Goal: Information Seeking & Learning: Learn about a topic

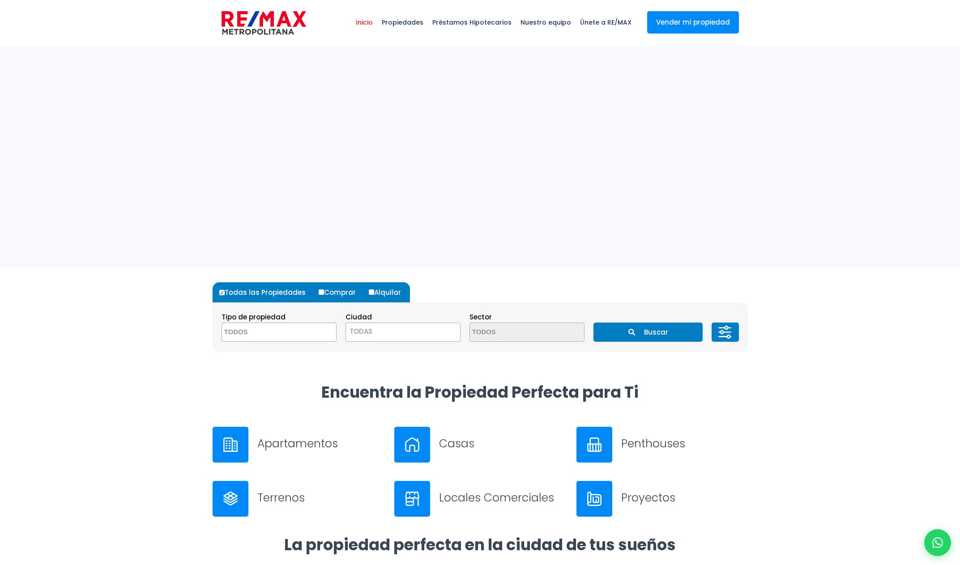
select select
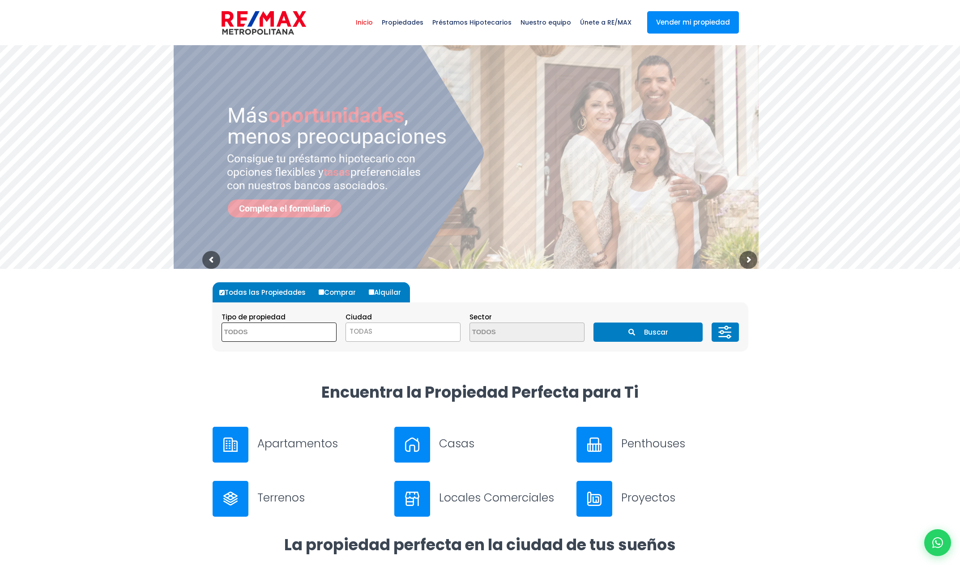
click at [323, 337] on span at bounding box center [279, 332] width 115 height 19
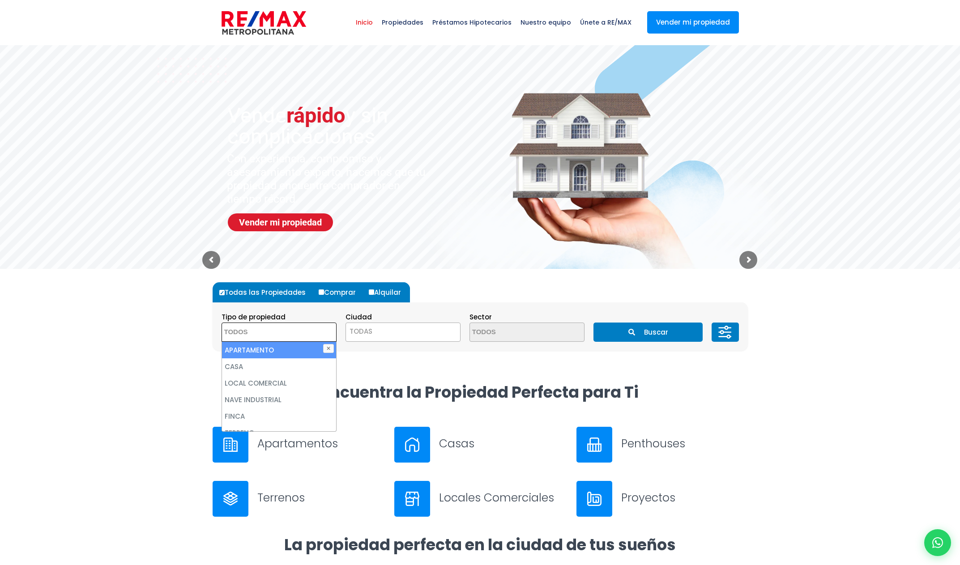
click at [392, 290] on label "Alquilar" at bounding box center [387, 292] width 43 height 20
click at [374, 290] on input "Alquilar" at bounding box center [371, 292] width 5 height 5
radio input "true"
click at [304, 336] on span at bounding box center [279, 332] width 115 height 19
click at [296, 349] on li "APARTAMENTO" at bounding box center [279, 350] width 114 height 17
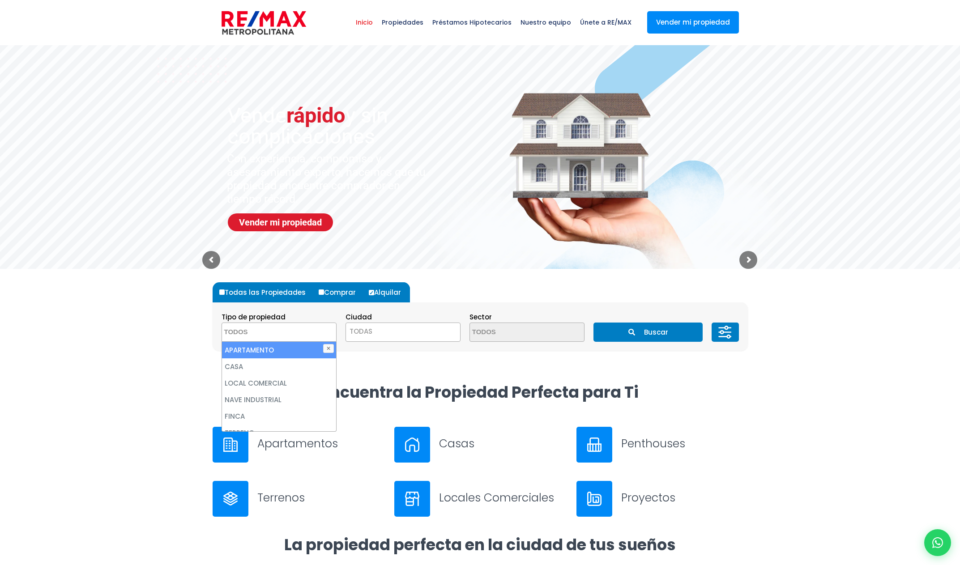
select select "apartment"
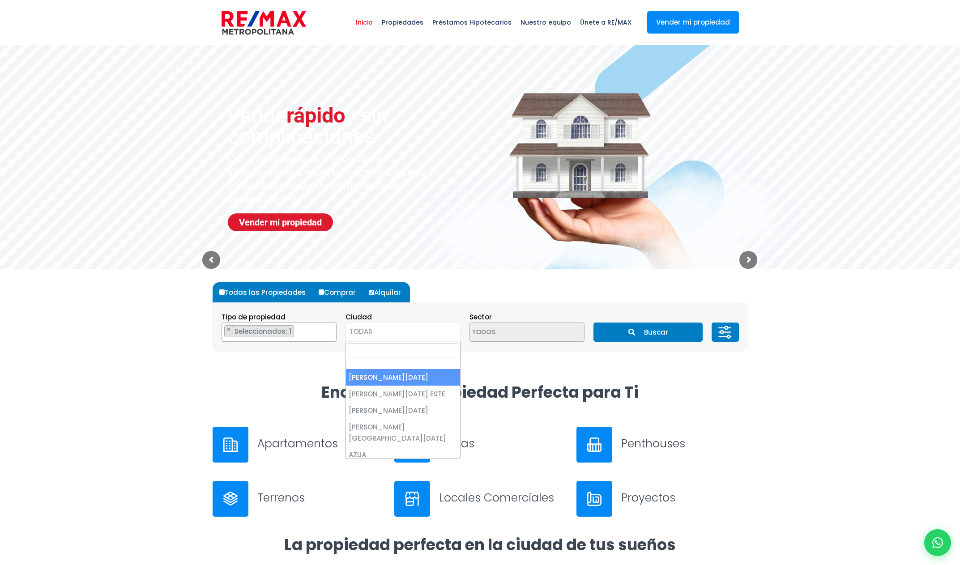
click at [382, 332] on span "TODAS" at bounding box center [403, 331] width 114 height 13
select select "1"
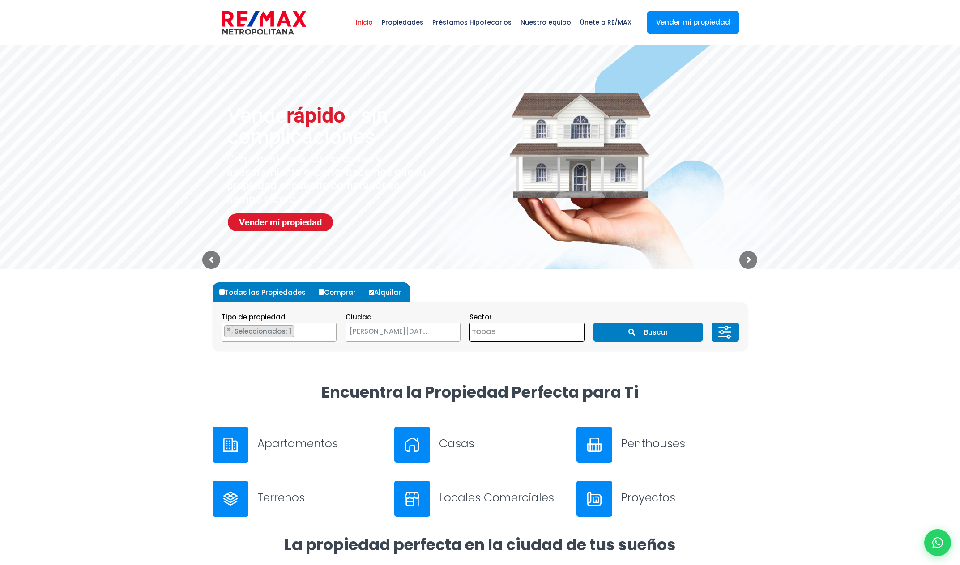
click at [560, 332] on span at bounding box center [526, 332] width 115 height 19
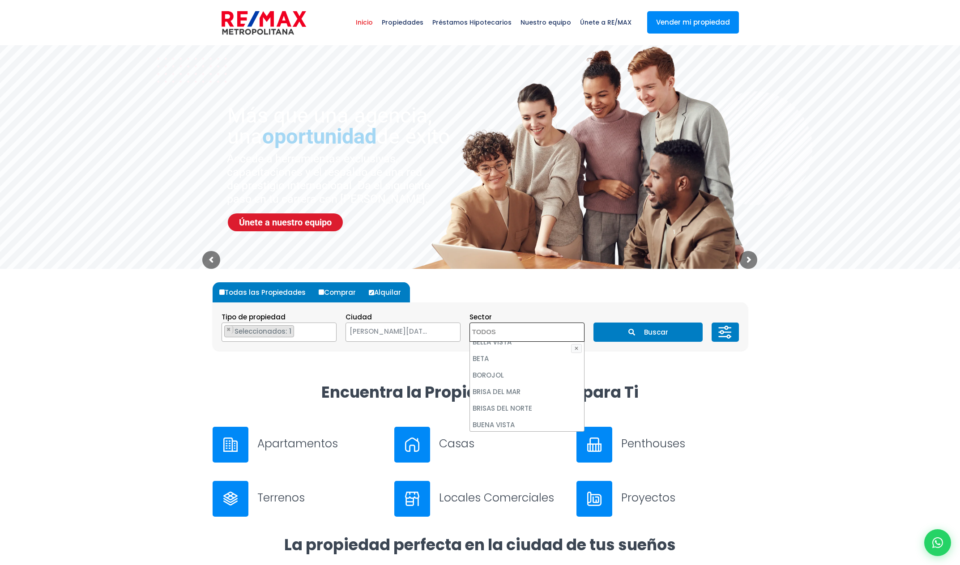
scroll to position [294, 0]
click at [487, 368] on li "BELLA VISTA" at bounding box center [527, 376] width 114 height 17
select select "150"
click at [540, 368] on li "BELLA VISTA" at bounding box center [527, 376] width 114 height 17
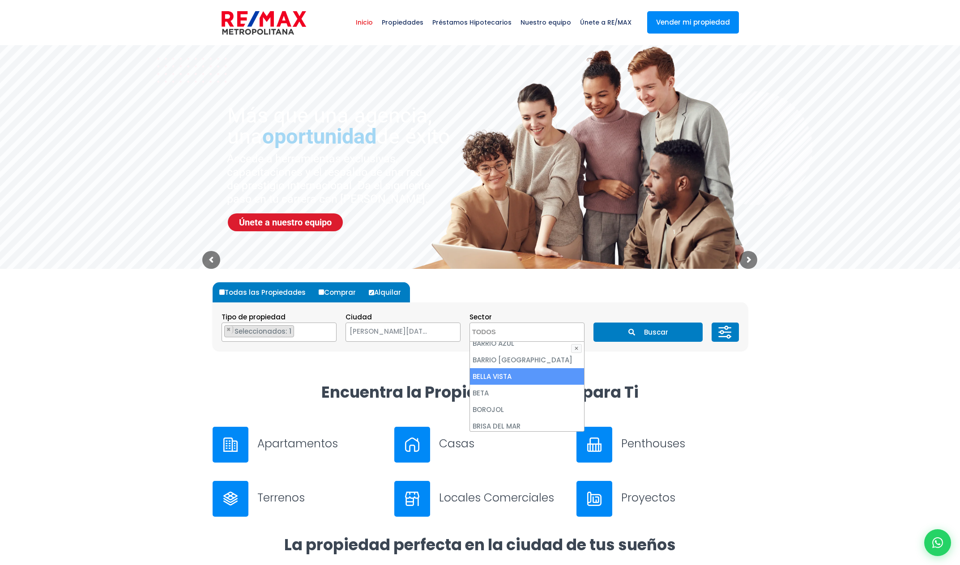
click at [511, 368] on li "BELLA VISTA" at bounding box center [527, 376] width 114 height 17
select select "150"
click at [729, 333] on icon at bounding box center [725, 332] width 18 height 27
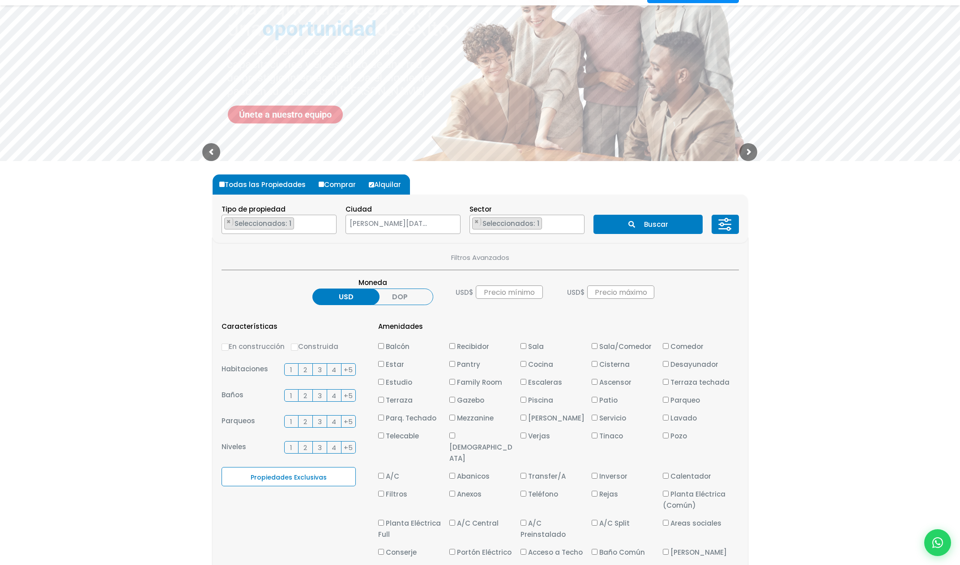
scroll to position [166, 0]
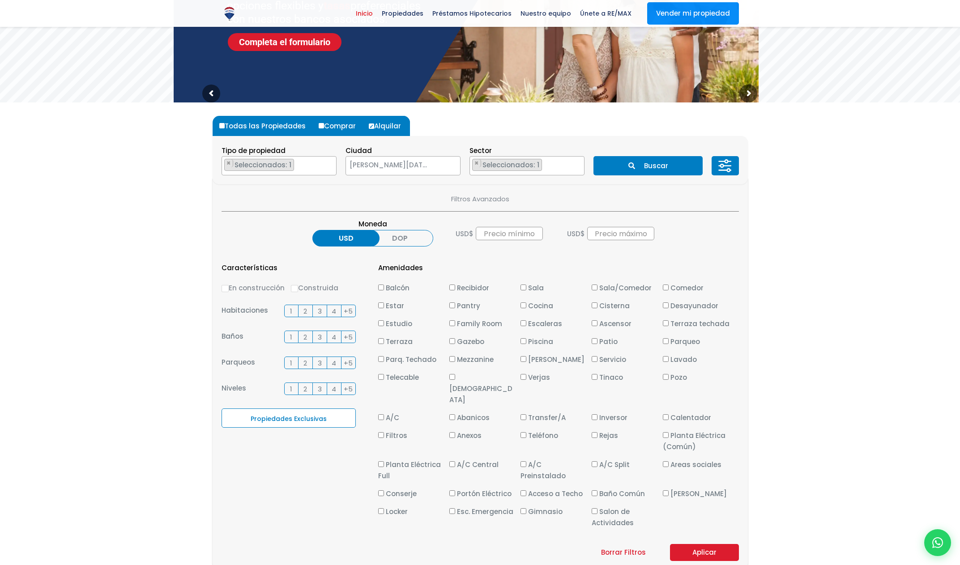
click at [382, 287] on input "Balcón" at bounding box center [381, 288] width 6 height 6
checkbox input "true"
click at [523, 508] on input "Gimnasio" at bounding box center [523, 511] width 6 height 6
checkbox input "true"
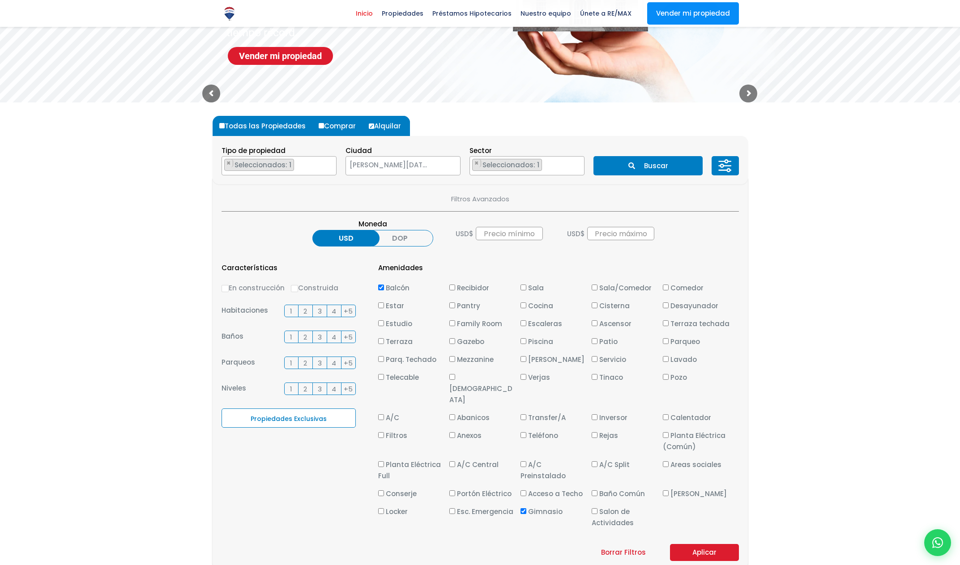
click at [522, 339] on input "Piscina" at bounding box center [523, 341] width 6 height 6
checkbox input "true"
click at [722, 544] on button "Aplicar" at bounding box center [704, 552] width 69 height 17
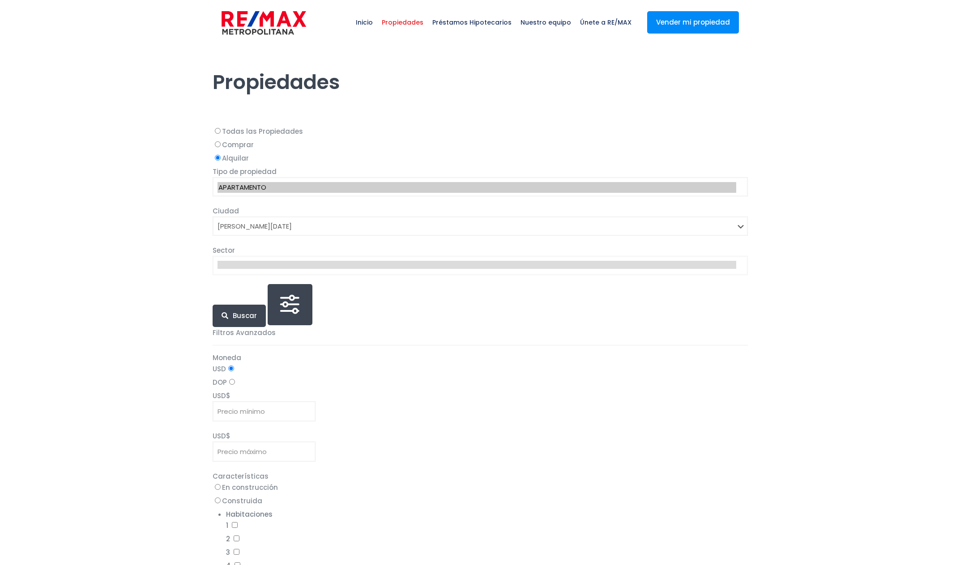
select select "1"
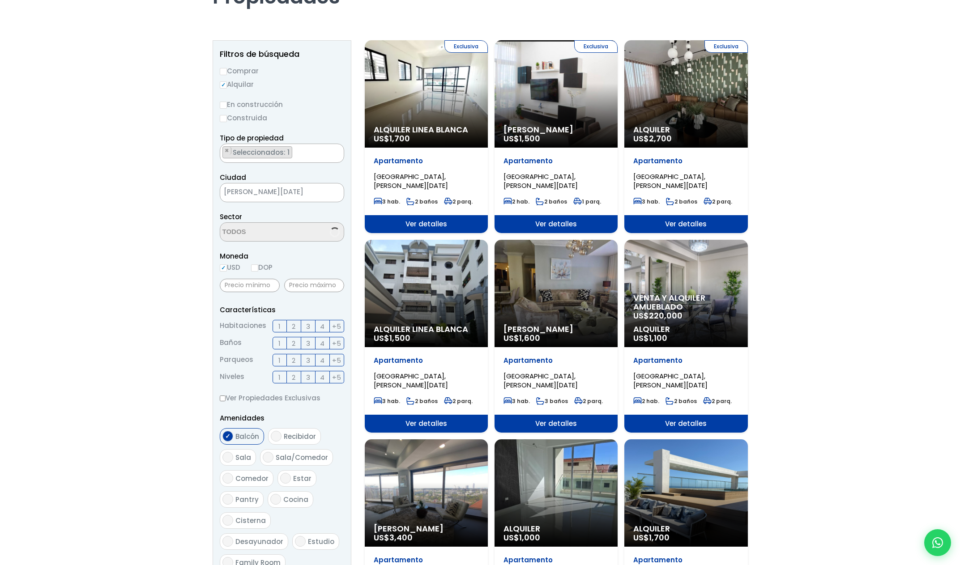
select select "150"
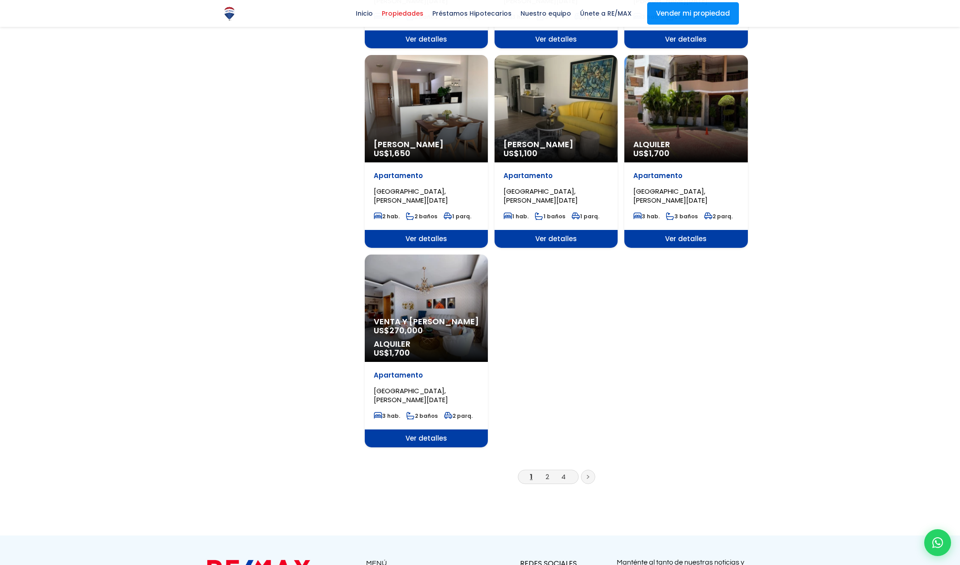
scroll to position [957, 0]
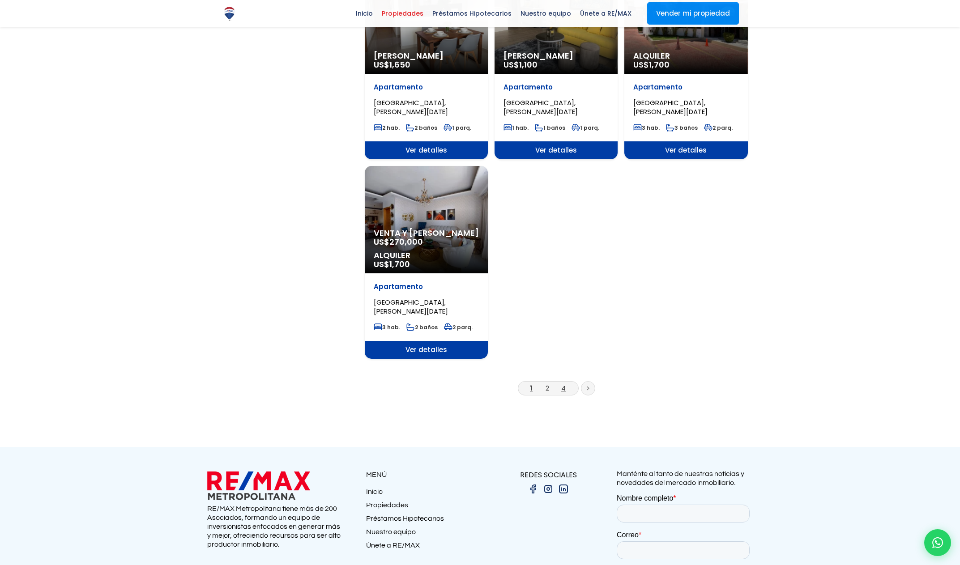
click at [562, 385] on link "4" at bounding box center [563, 387] width 4 height 9
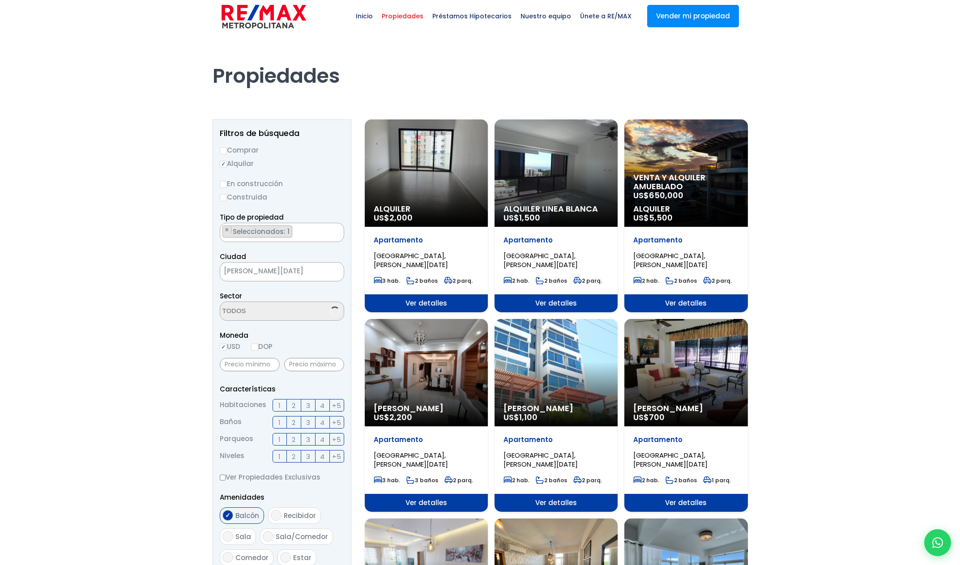
scroll to position [185, 0]
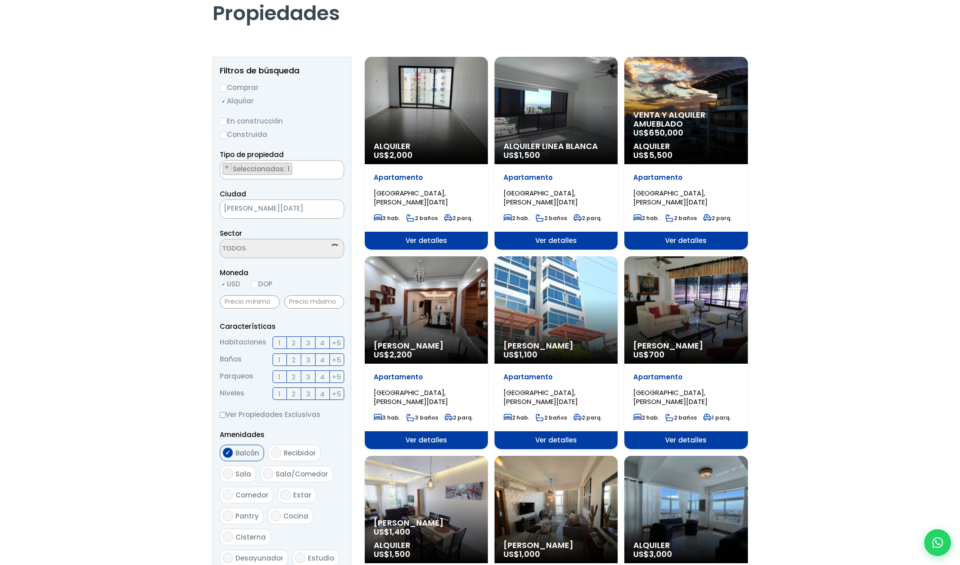
select select "150"
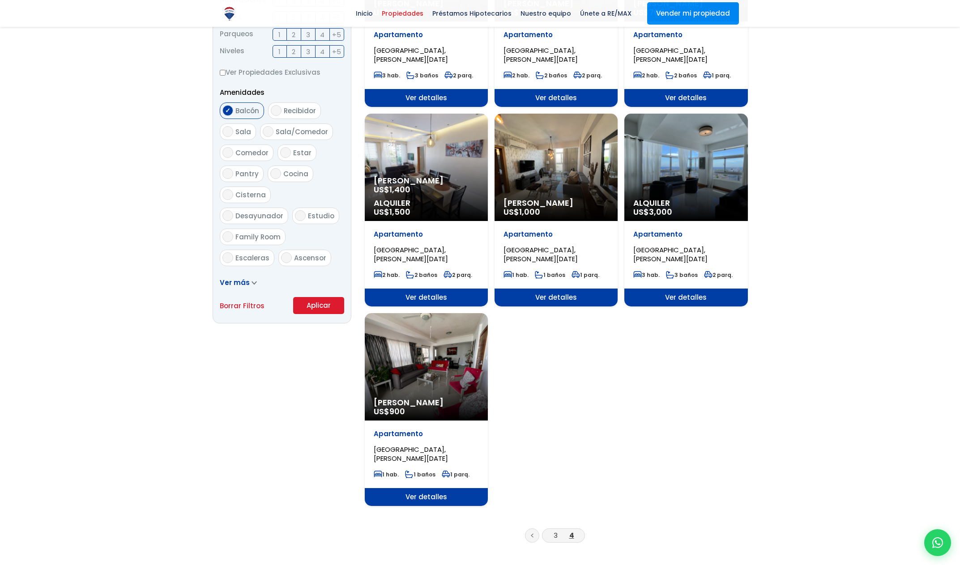
scroll to position [492, 0]
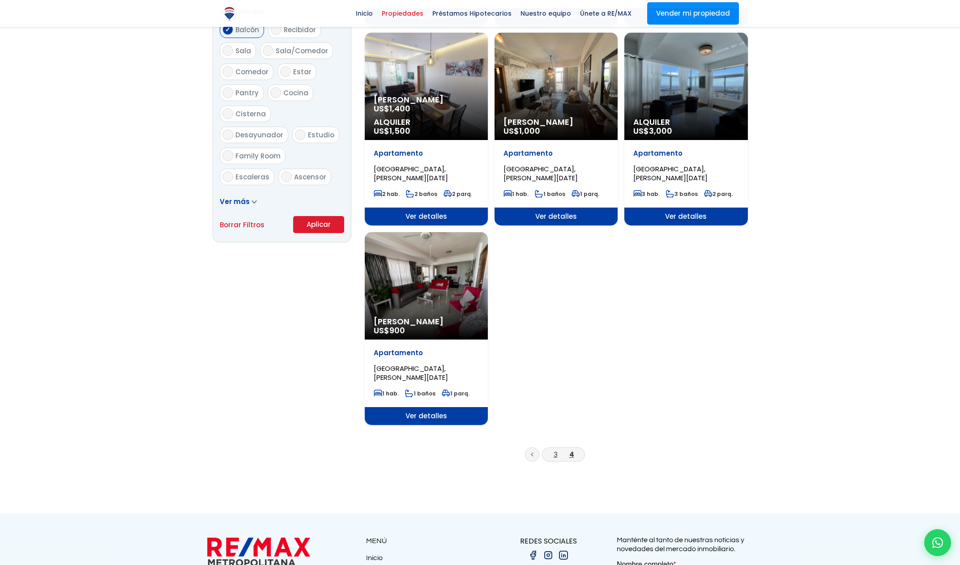
click at [555, 453] on link "3" at bounding box center [556, 454] width 4 height 9
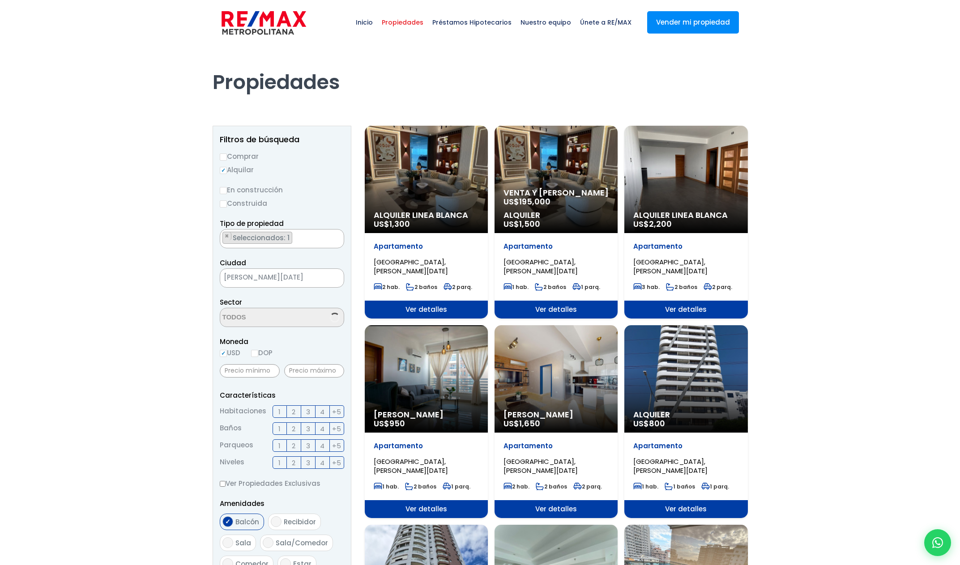
select select "150"
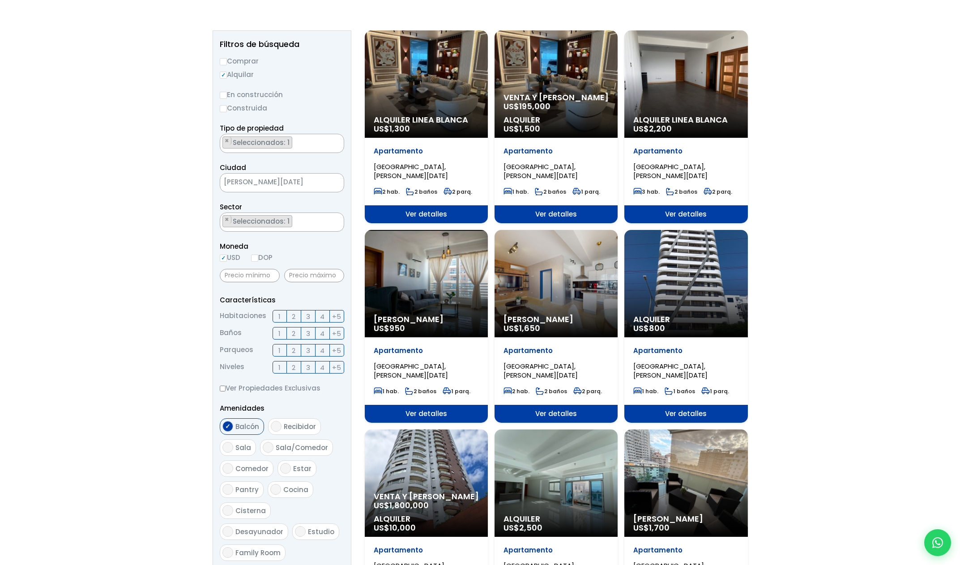
scroll to position [160, 0]
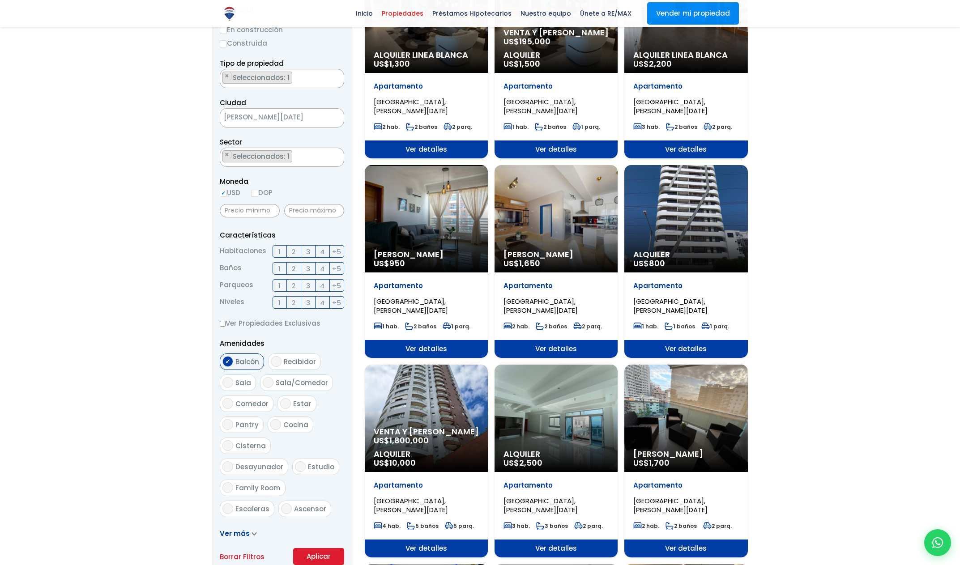
click at [295, 250] on span "2" at bounding box center [294, 251] width 4 height 11
click at [0, 0] on input "2" at bounding box center [0, 0] width 0 height 0
click at [296, 268] on label "2" at bounding box center [294, 268] width 14 height 13
click at [0, 0] on input "2" at bounding box center [0, 0] width 0 height 0
click at [297, 281] on label "2" at bounding box center [294, 285] width 14 height 13
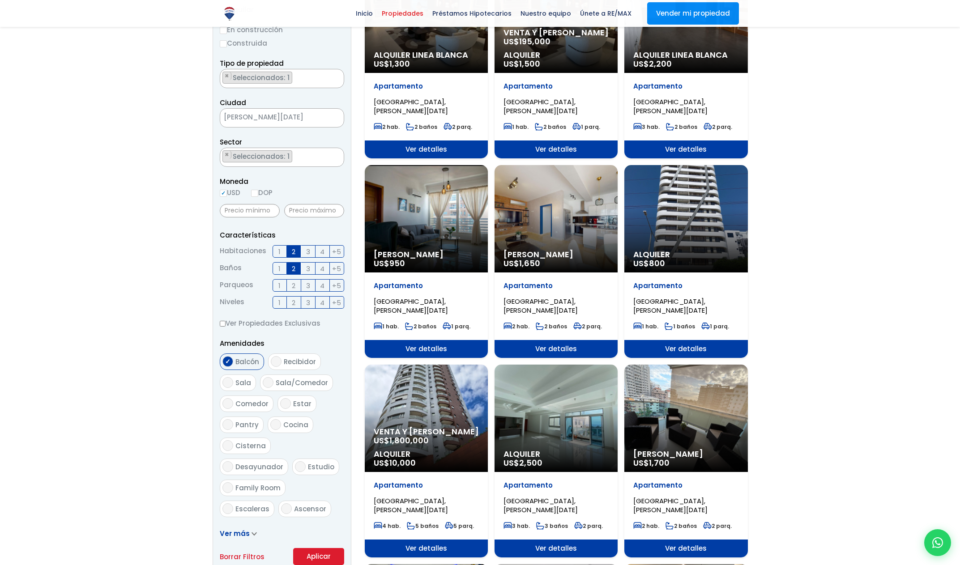
click at [0, 0] on input "2" at bounding box center [0, 0] width 0 height 0
click at [329, 553] on button "Aplicar" at bounding box center [318, 556] width 51 height 17
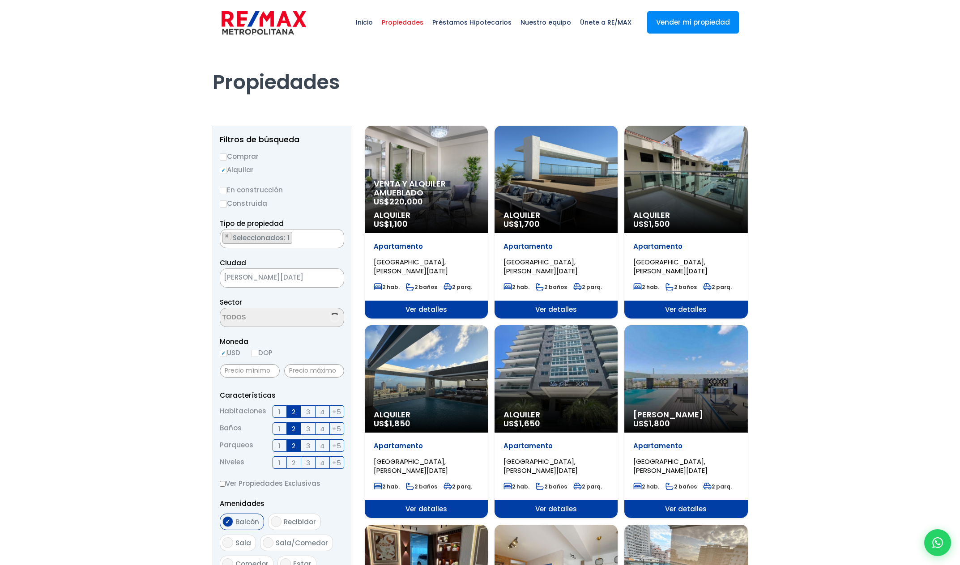
select select "150"
click at [438, 233] on div "Alquiler US$ 1,850" at bounding box center [426, 179] width 123 height 107
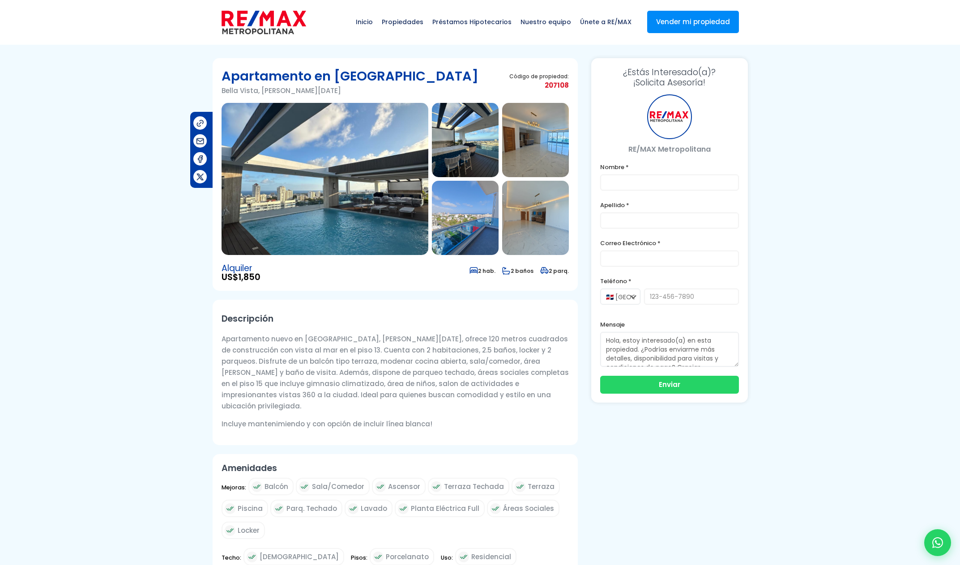
scroll to position [2, 0]
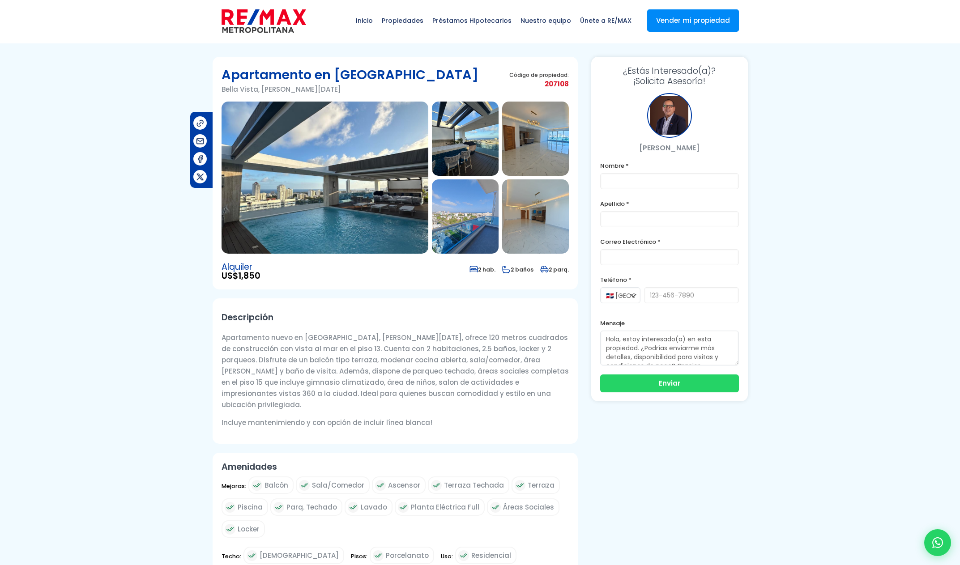
click at [350, 209] on img at bounding box center [325, 178] width 207 height 152
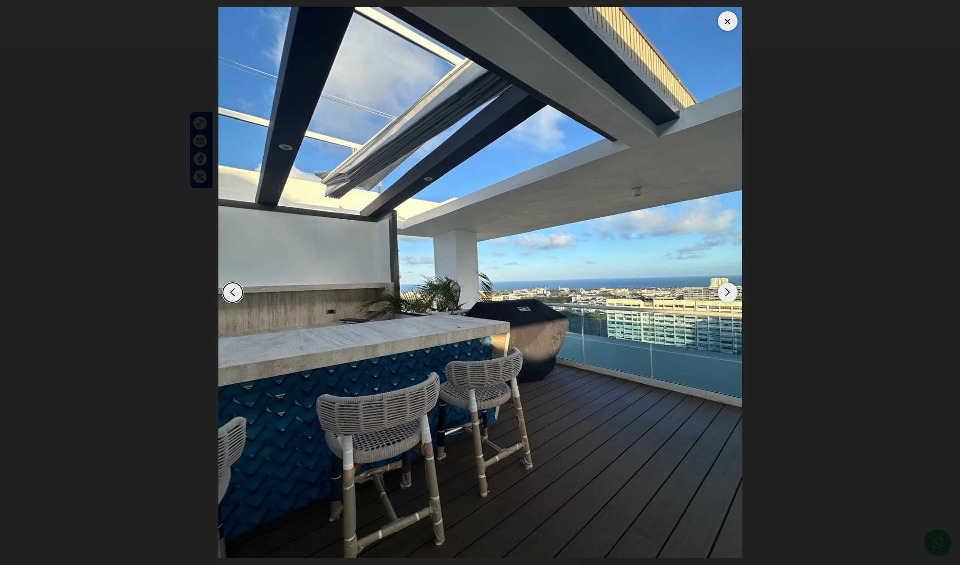
click at [226, 297] on div "Previous slide" at bounding box center [233, 293] width 20 height 20
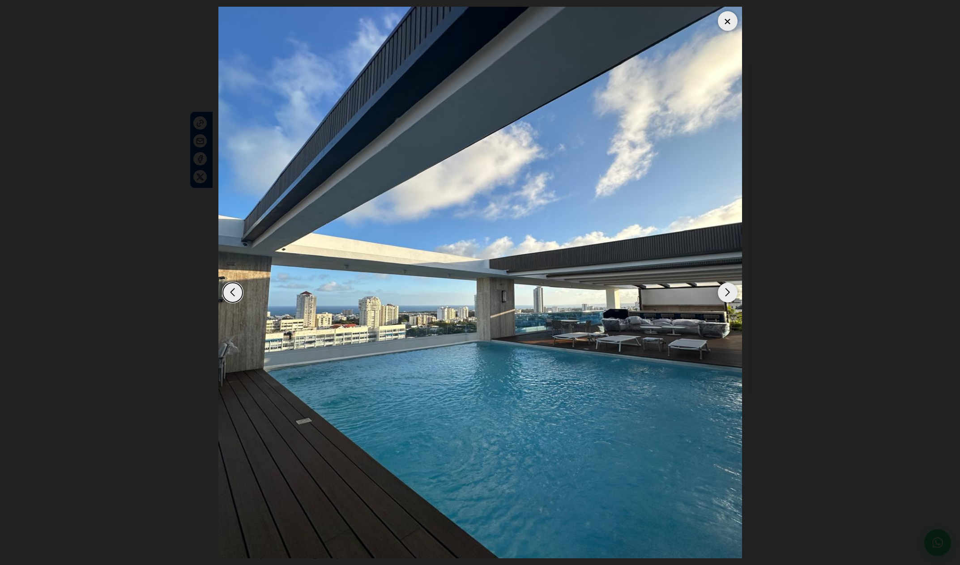
click at [723, 295] on div "Next slide" at bounding box center [728, 293] width 20 height 20
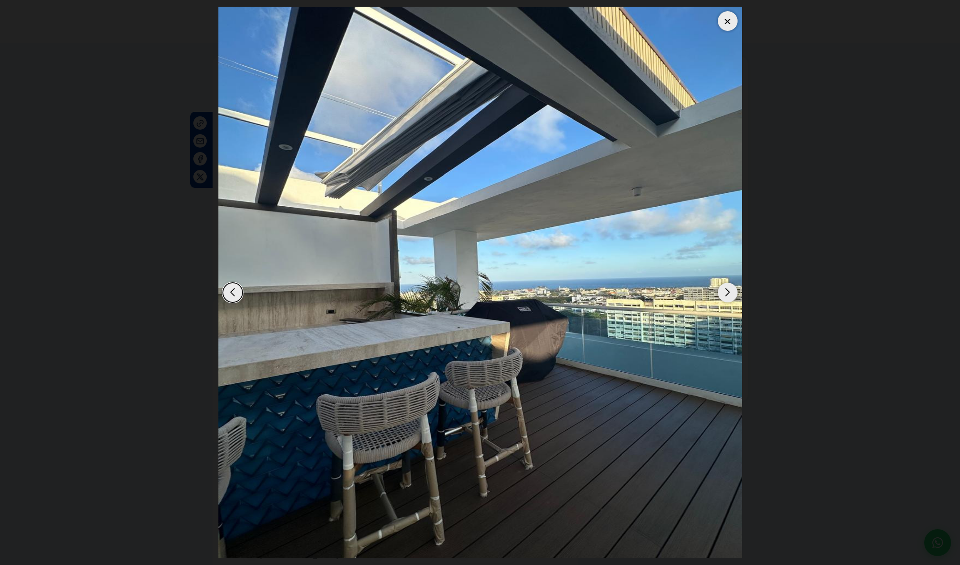
click at [723, 295] on div "Next slide" at bounding box center [728, 293] width 20 height 20
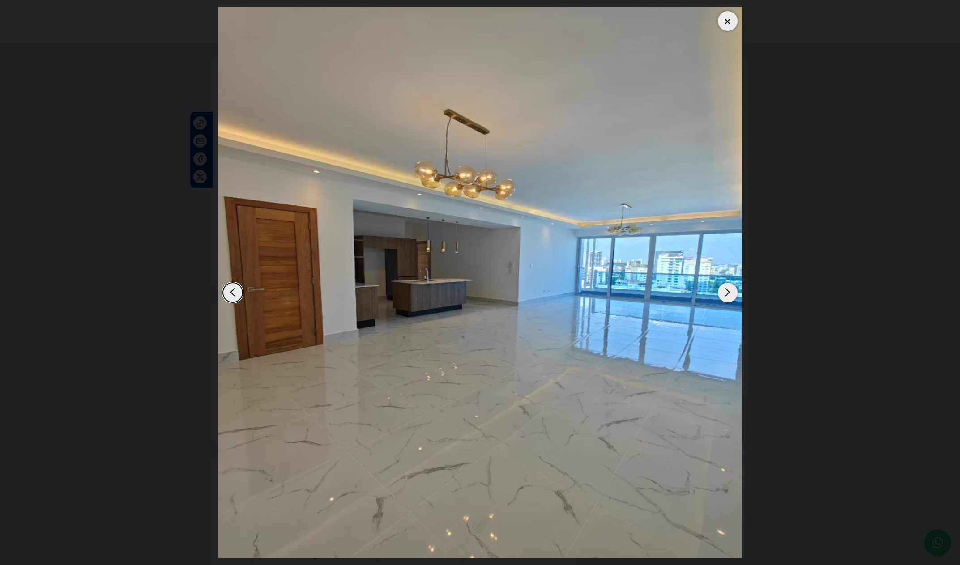
click at [721, 296] on div "Next slide" at bounding box center [728, 293] width 20 height 20
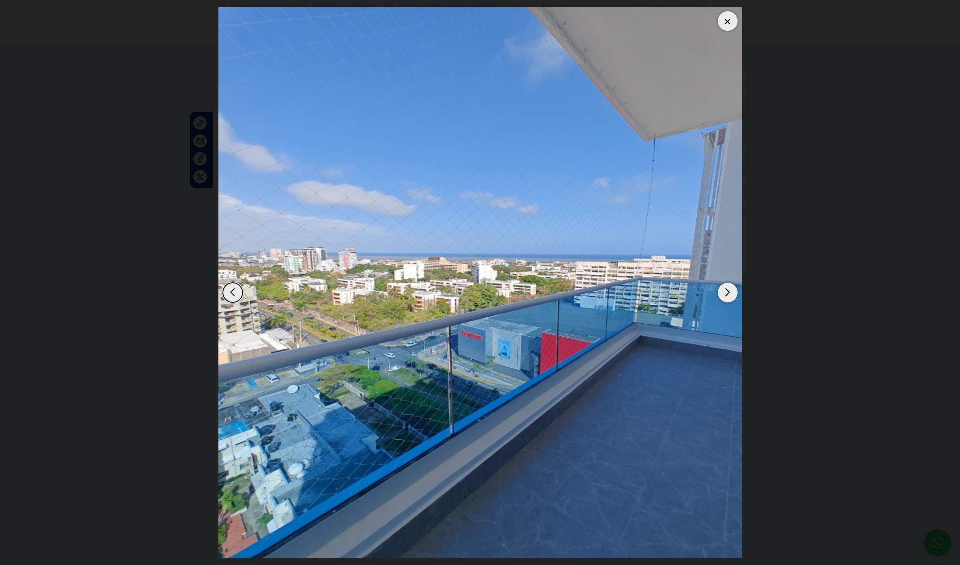
click at [729, 292] on div "Next slide" at bounding box center [728, 293] width 20 height 20
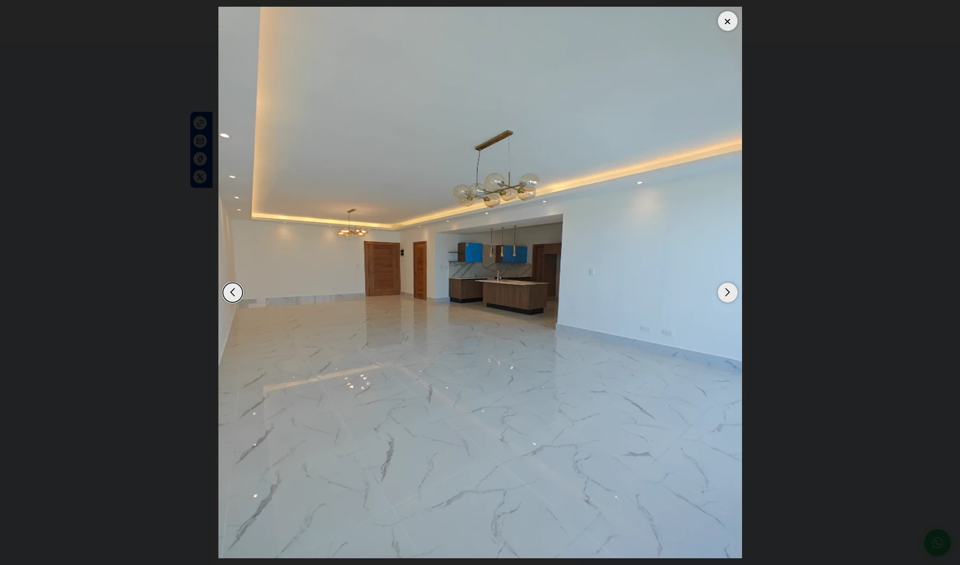
click at [729, 292] on div "Next slide" at bounding box center [728, 293] width 20 height 20
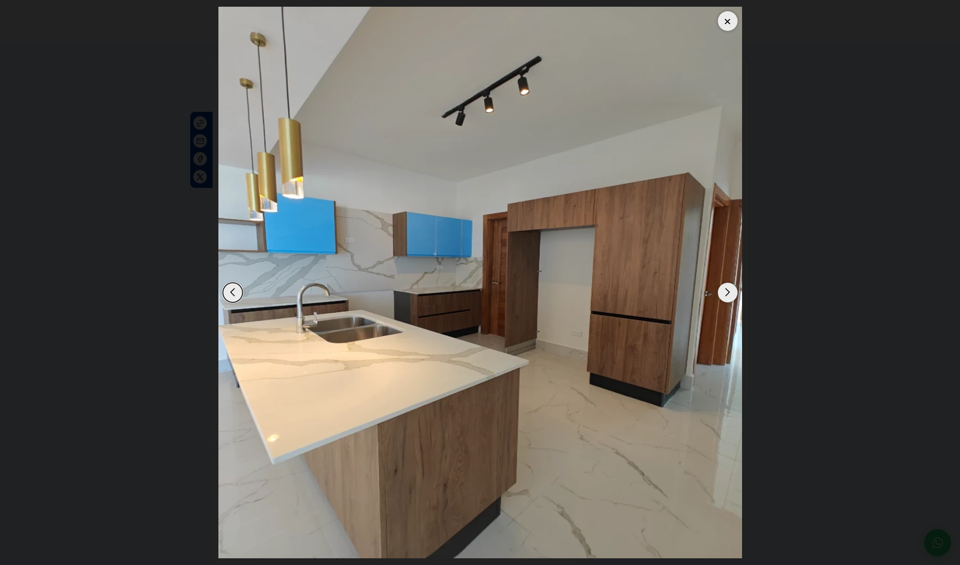
click at [729, 292] on div "Next slide" at bounding box center [728, 293] width 20 height 20
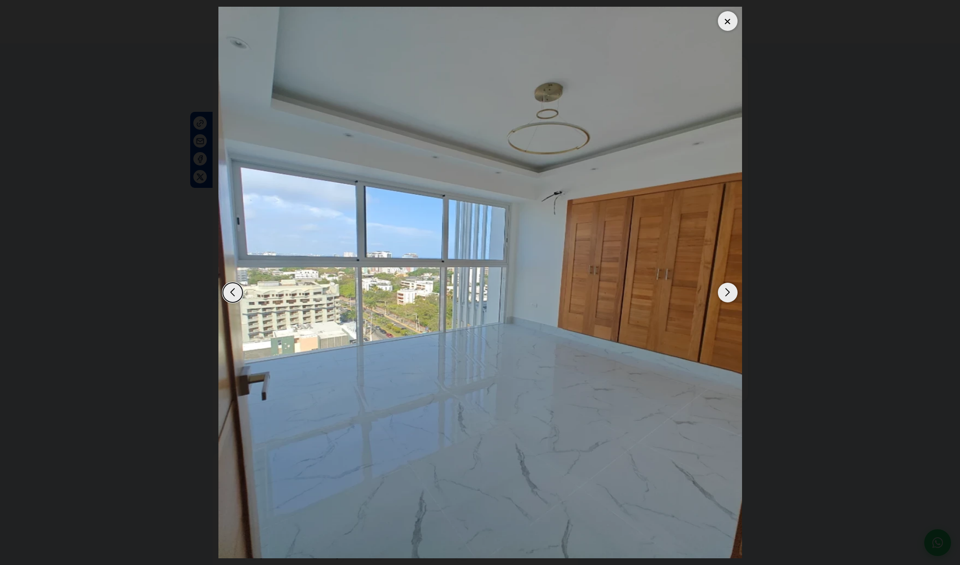
click at [729, 292] on div "Next slide" at bounding box center [728, 293] width 20 height 20
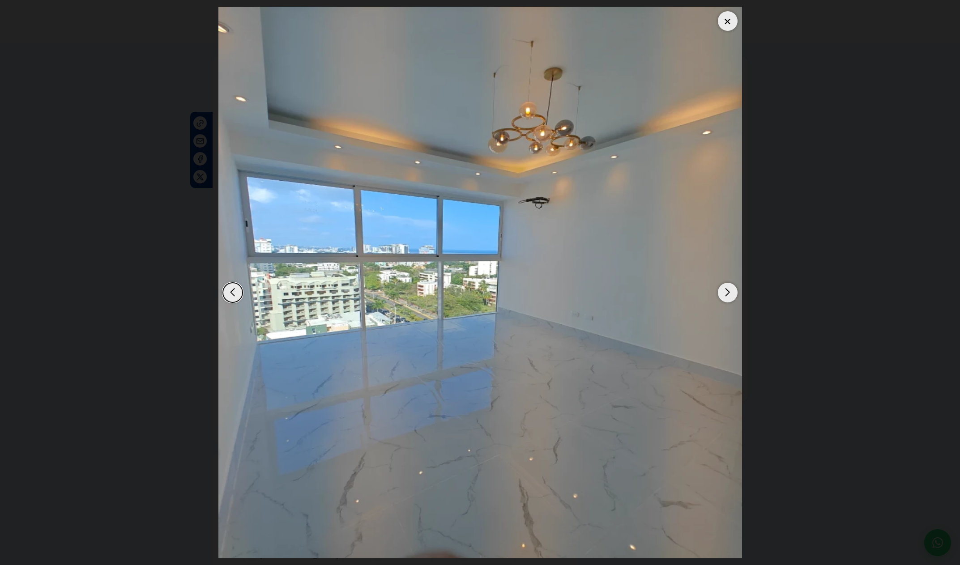
click at [731, 293] on div "Next slide" at bounding box center [728, 293] width 20 height 20
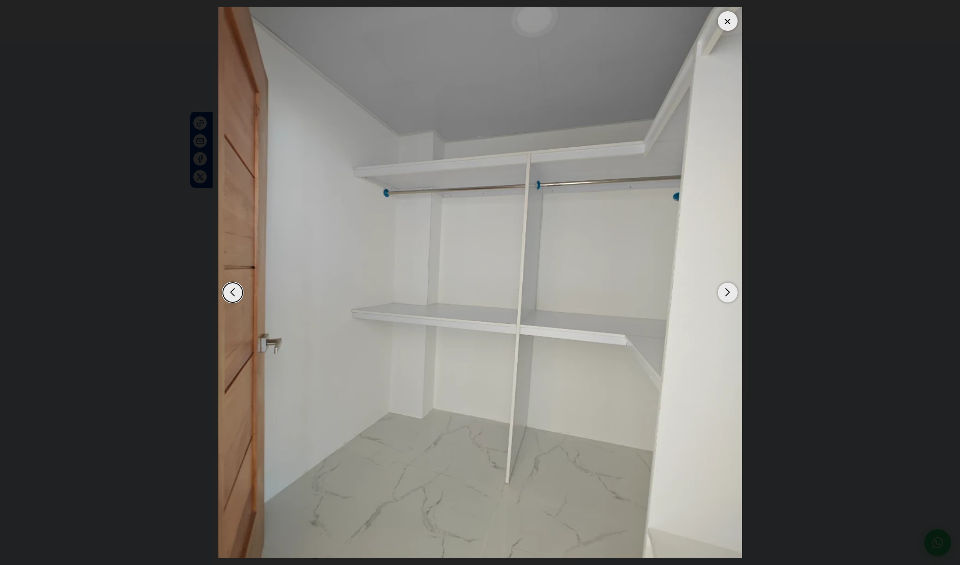
click at [731, 294] on div "Next slide" at bounding box center [728, 293] width 20 height 20
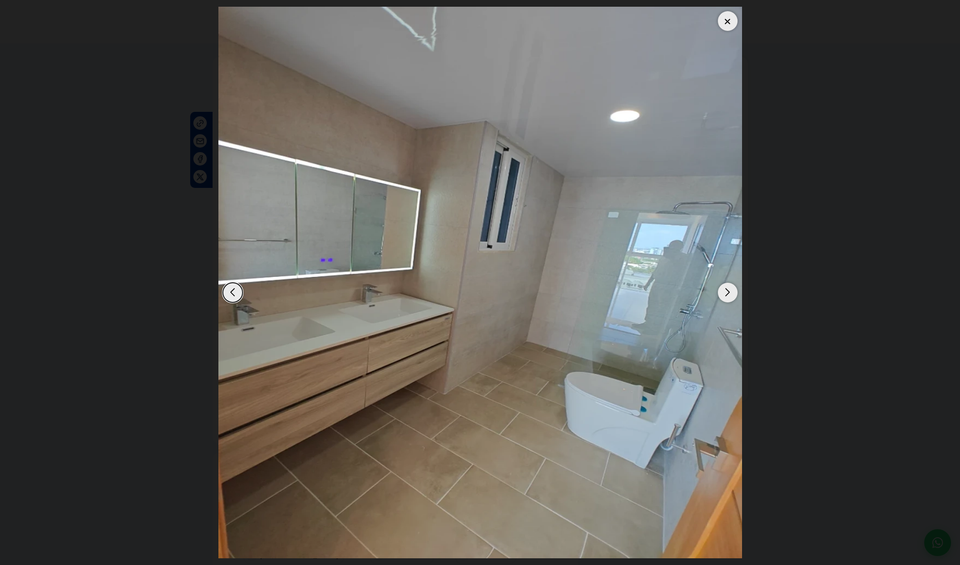
click at [731, 294] on div "Next slide" at bounding box center [728, 293] width 20 height 20
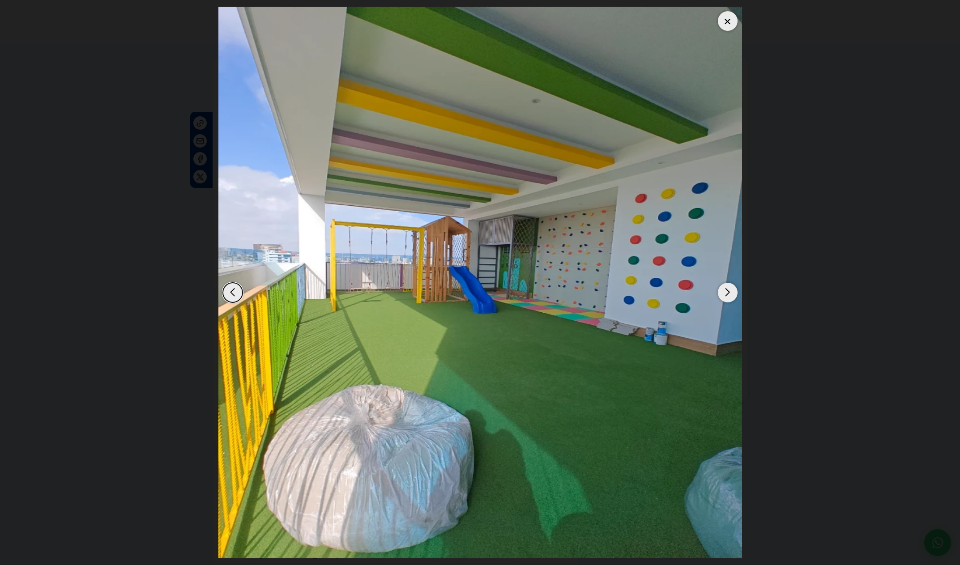
click at [708, 274] on img "11 / 14" at bounding box center [480, 283] width 524 height 552
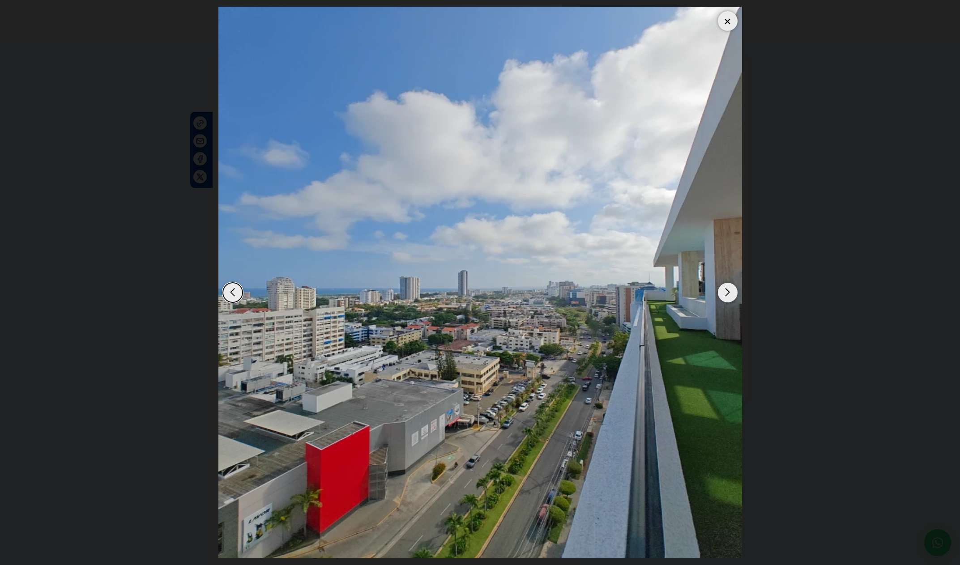
click at [733, 20] on div at bounding box center [728, 21] width 20 height 20
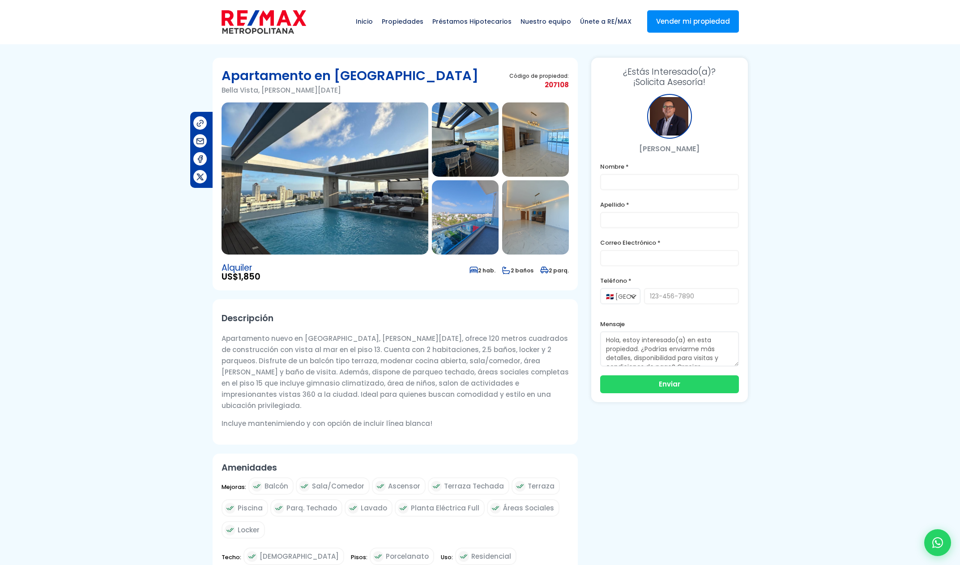
scroll to position [0, 0]
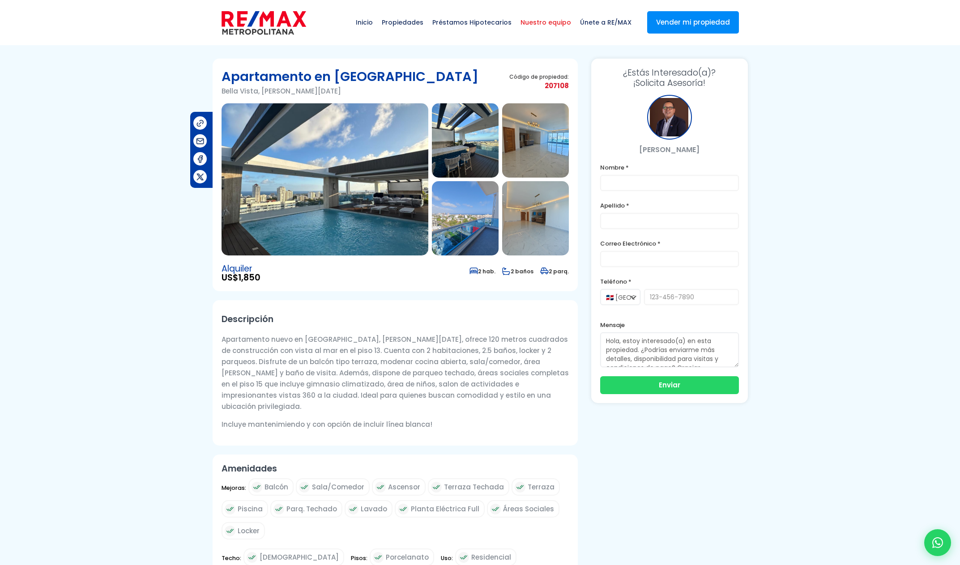
click at [541, 21] on span "Nuestro equipo" at bounding box center [546, 22] width 60 height 27
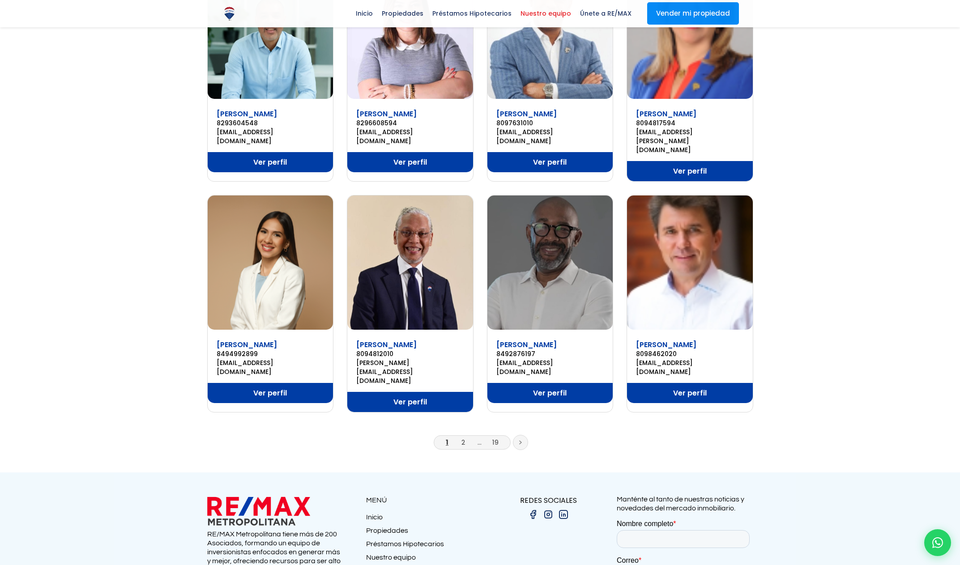
scroll to position [496, 0]
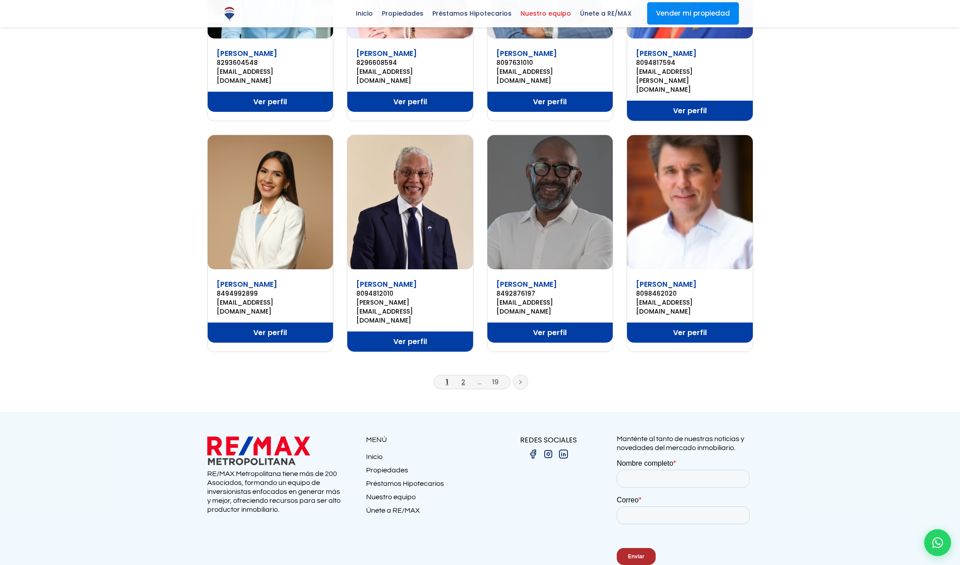
click at [462, 377] on link "2" at bounding box center [463, 381] width 4 height 9
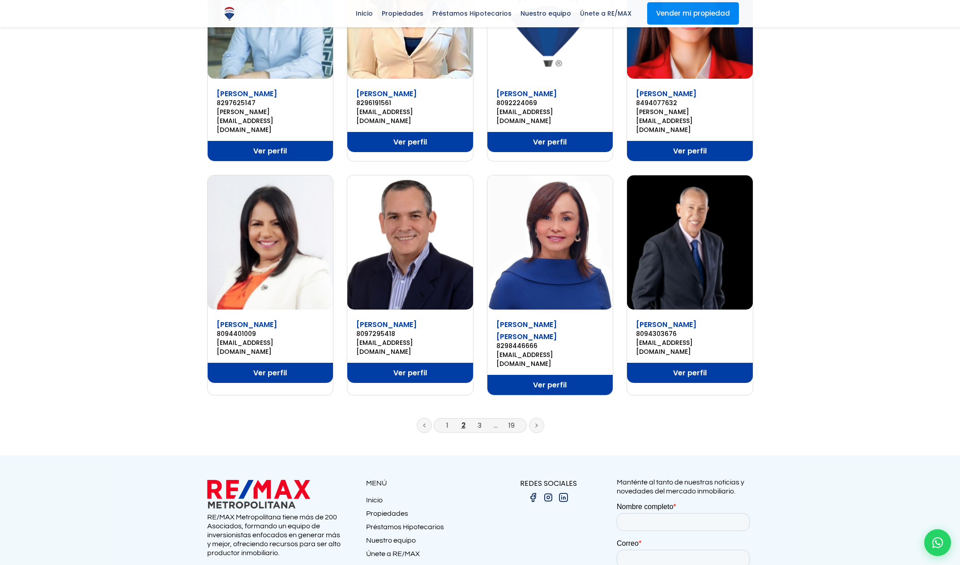
scroll to position [508, 0]
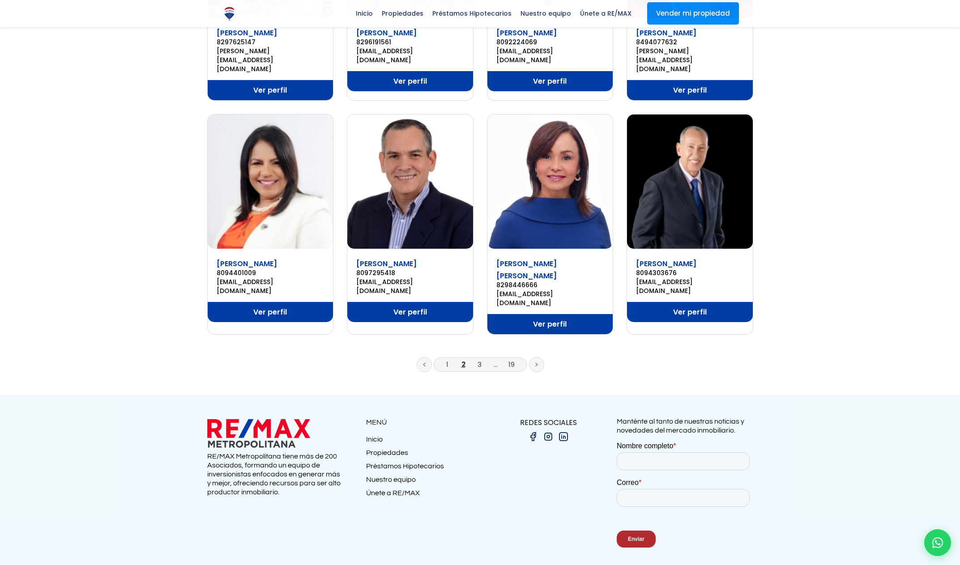
click at [479, 359] on li "3" at bounding box center [479, 364] width 14 height 11
click at [481, 360] on link "3" at bounding box center [479, 364] width 4 height 9
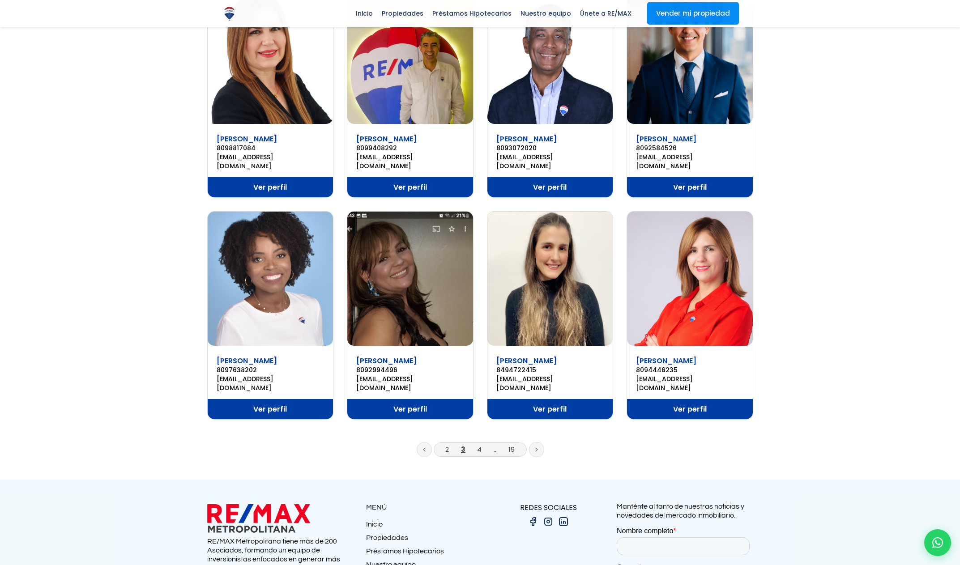
scroll to position [496, 0]
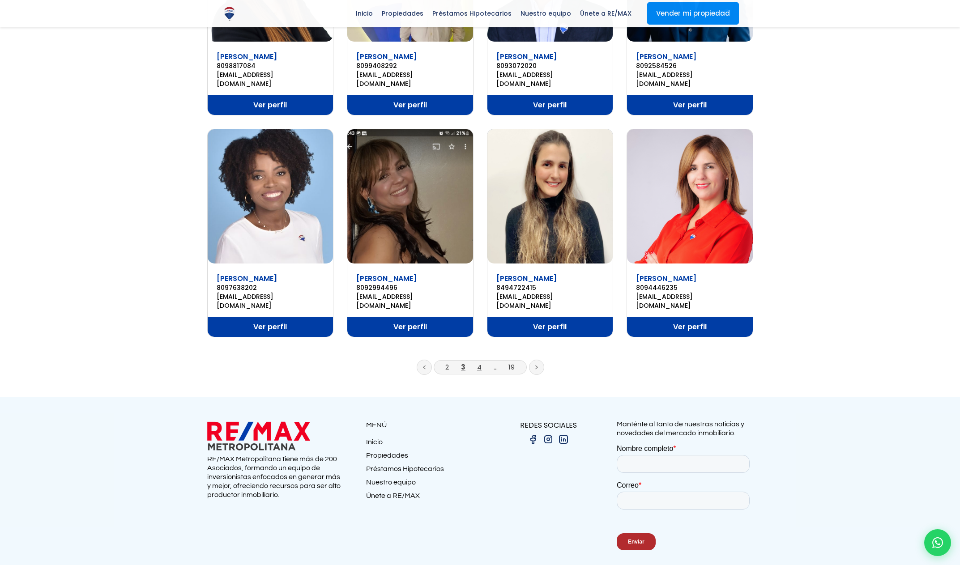
click at [479, 362] on link "4" at bounding box center [479, 366] width 4 height 9
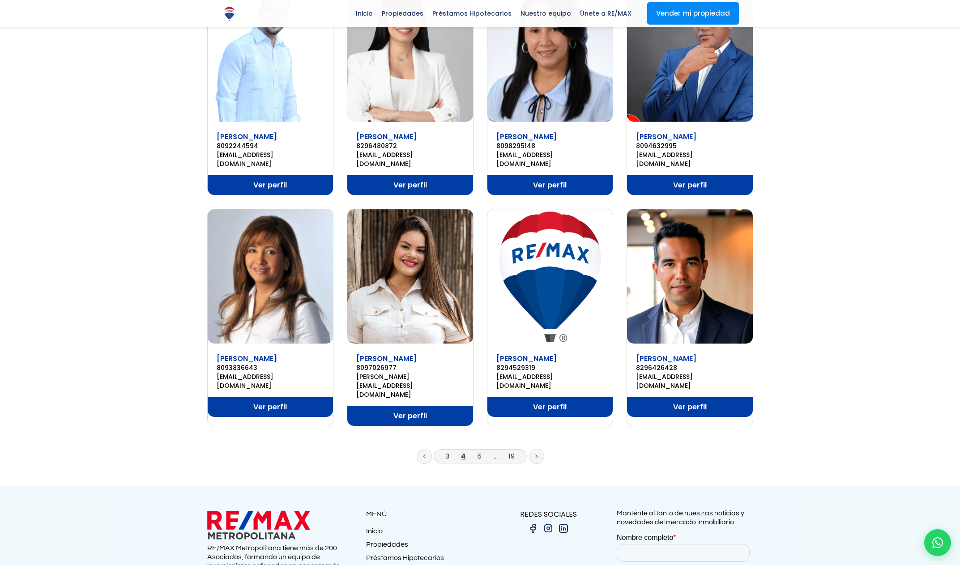
scroll to position [415, 0]
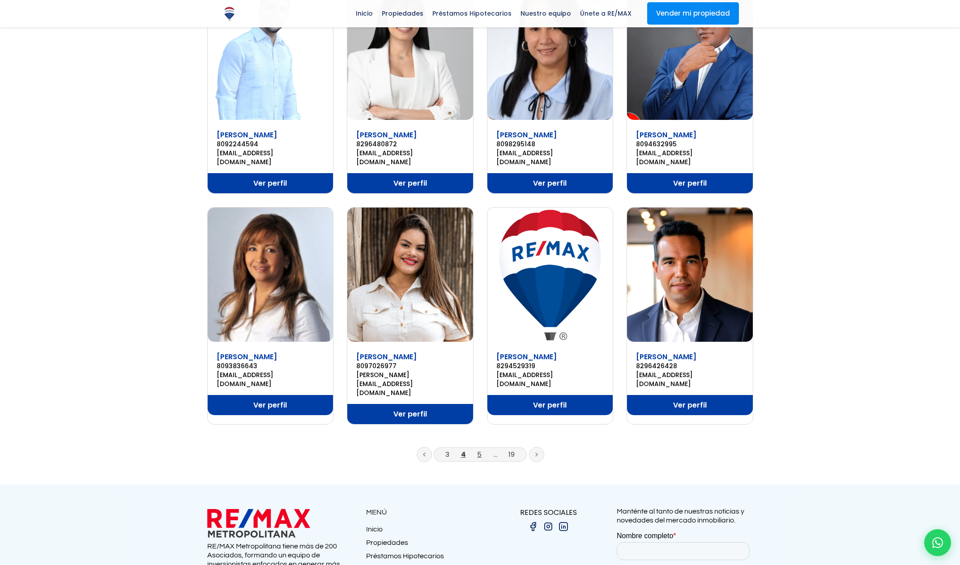
click at [478, 450] on link "5" at bounding box center [479, 454] width 4 height 9
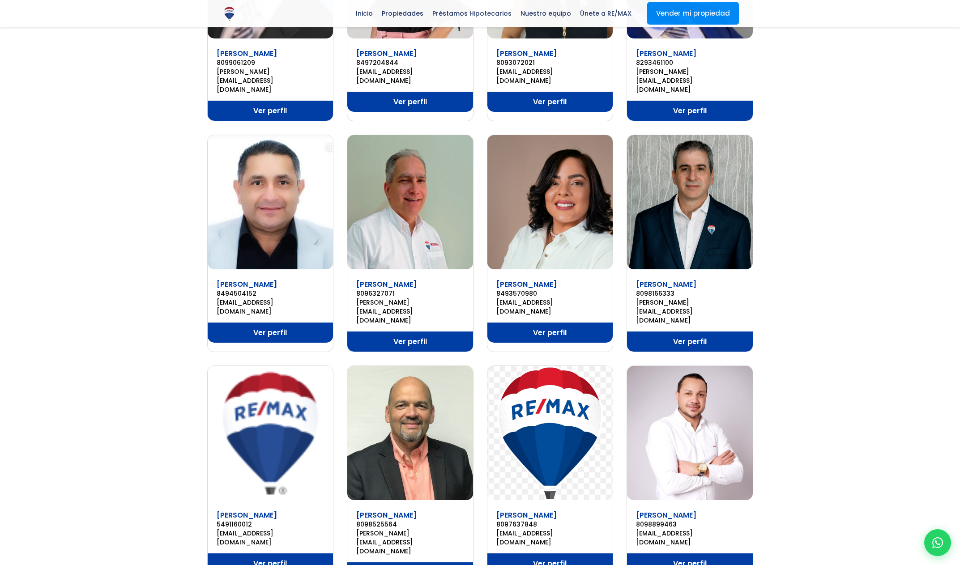
scroll to position [496, 0]
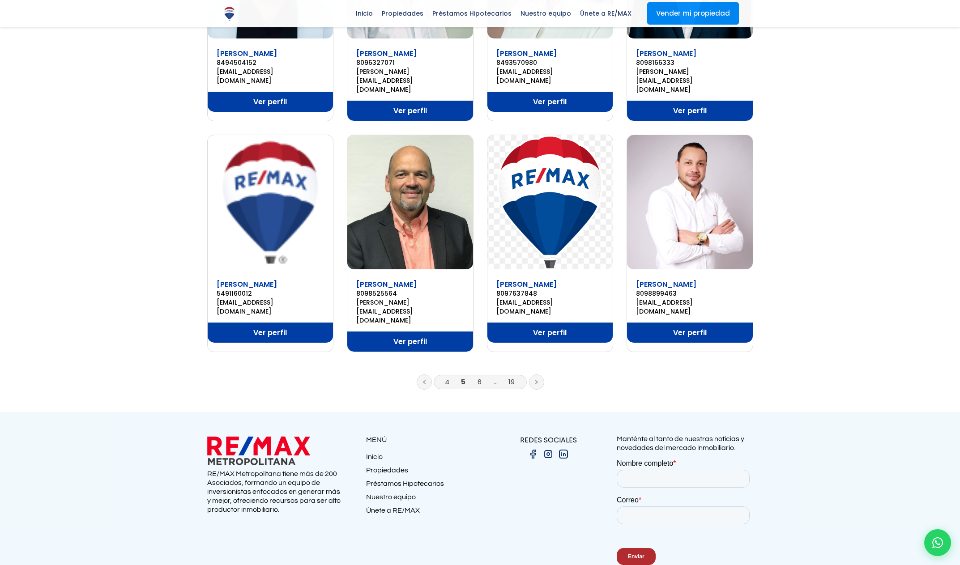
click at [477, 377] on link "6" at bounding box center [479, 381] width 4 height 9
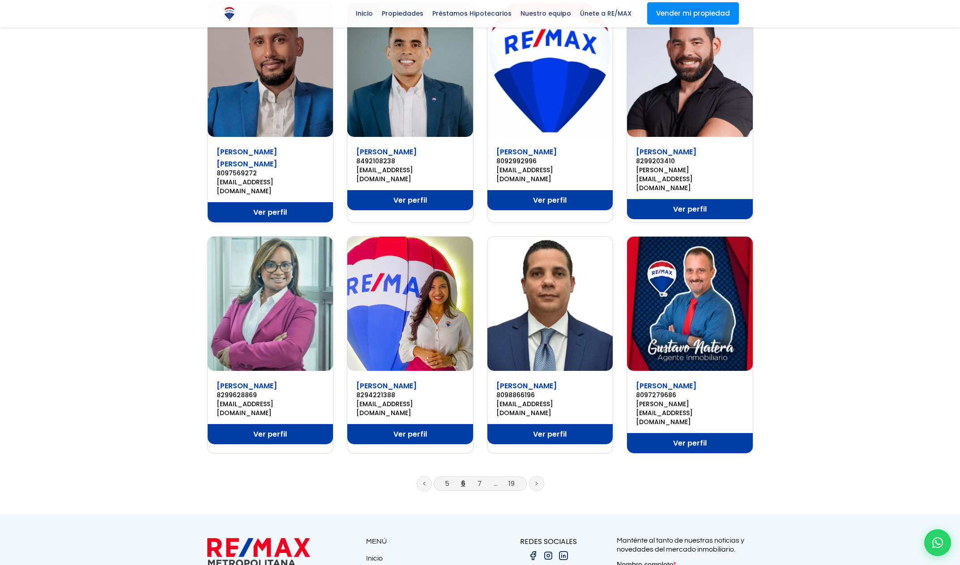
scroll to position [423, 0]
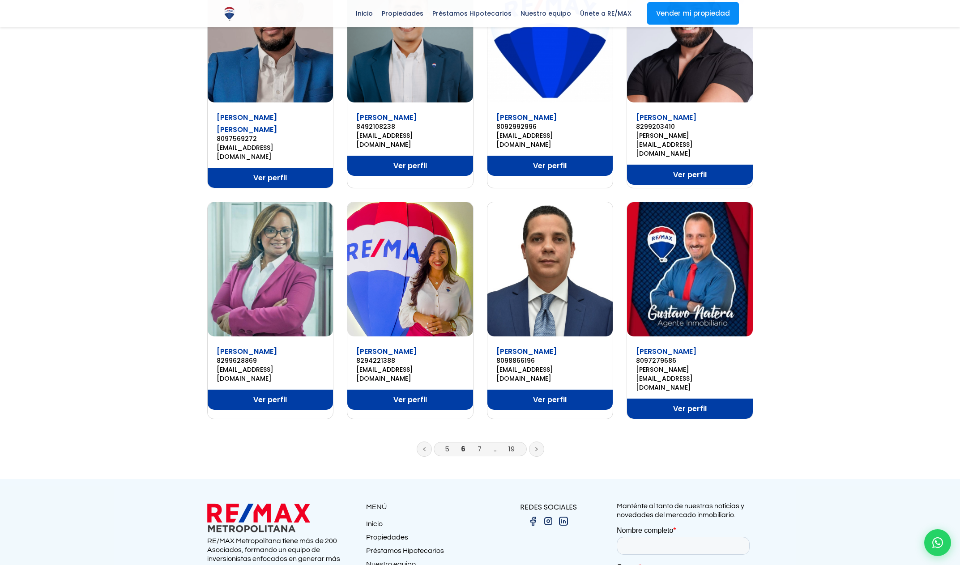
click at [479, 444] on link "7" at bounding box center [479, 448] width 4 height 9
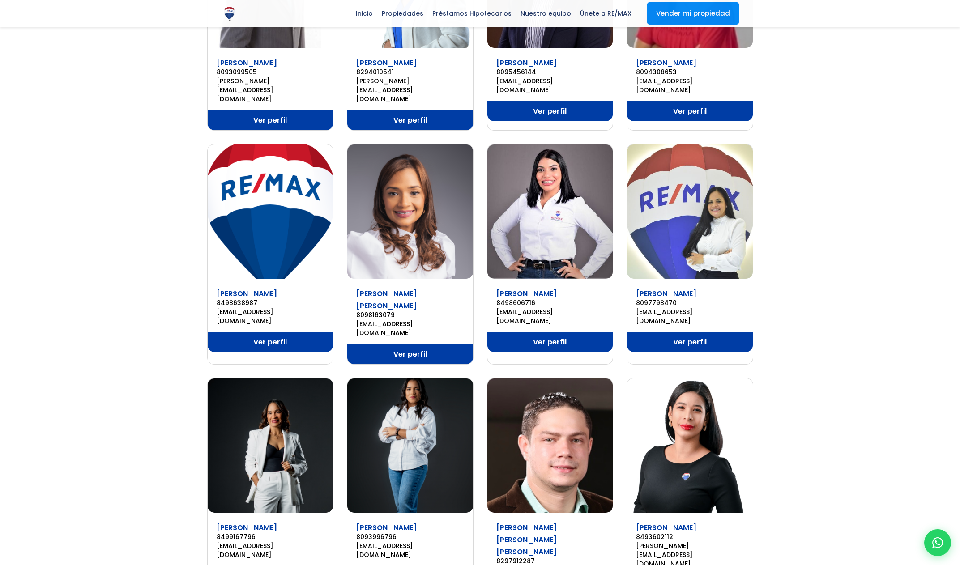
scroll to position [446, 0]
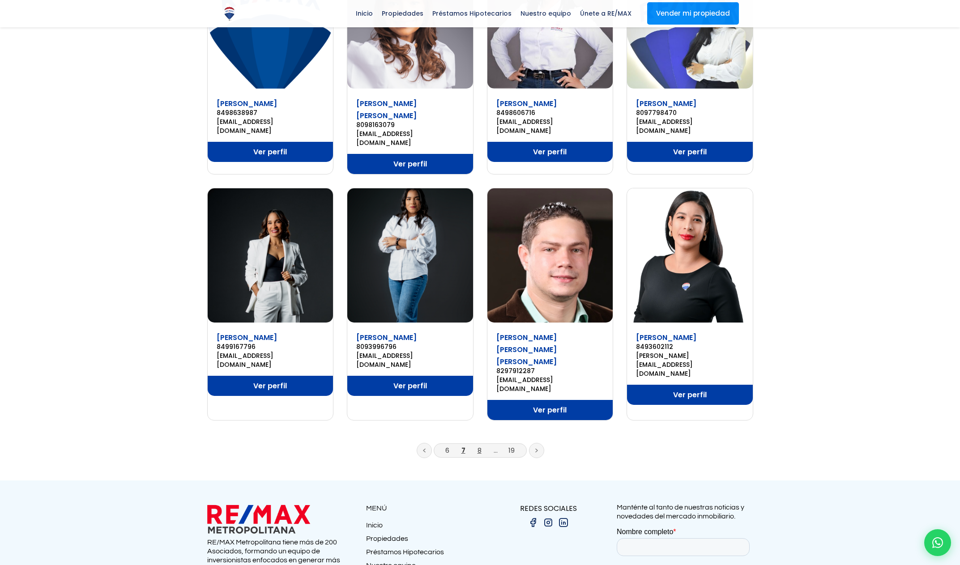
click at [478, 446] on link "8" at bounding box center [479, 450] width 4 height 9
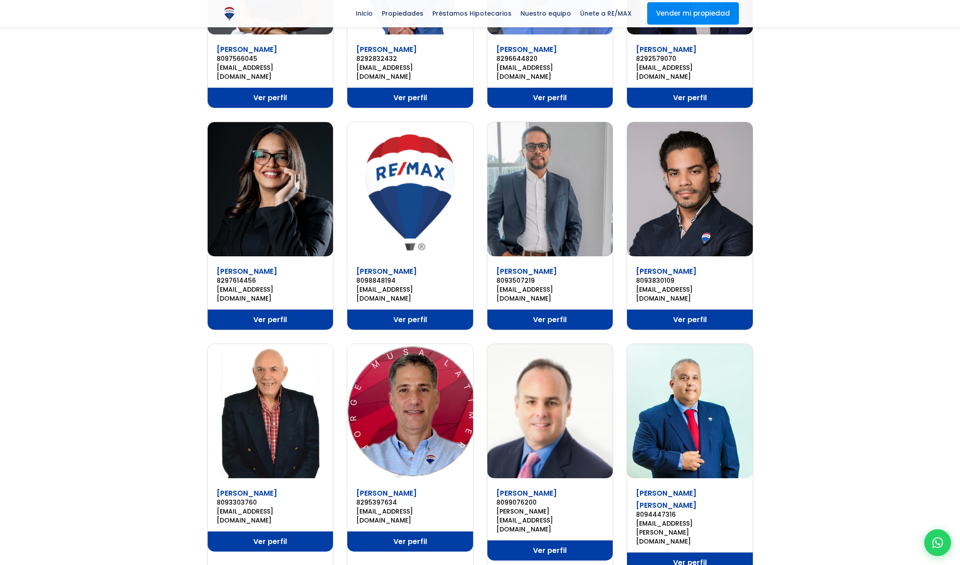
scroll to position [366, 0]
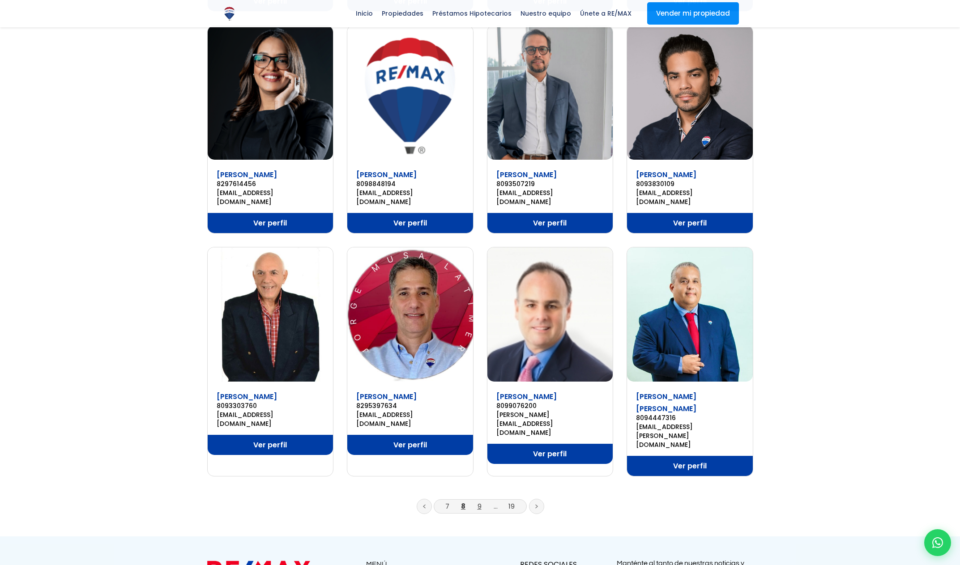
click at [478, 502] on link "9" at bounding box center [479, 506] width 4 height 9
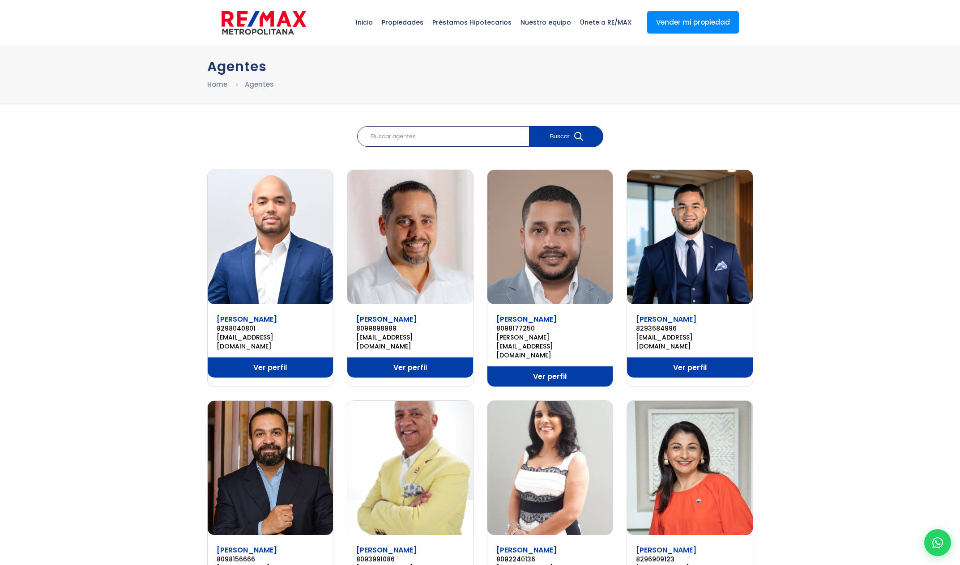
click at [716, 236] on img at bounding box center [690, 237] width 126 height 134
